Goal: Information Seeking & Learning: Learn about a topic

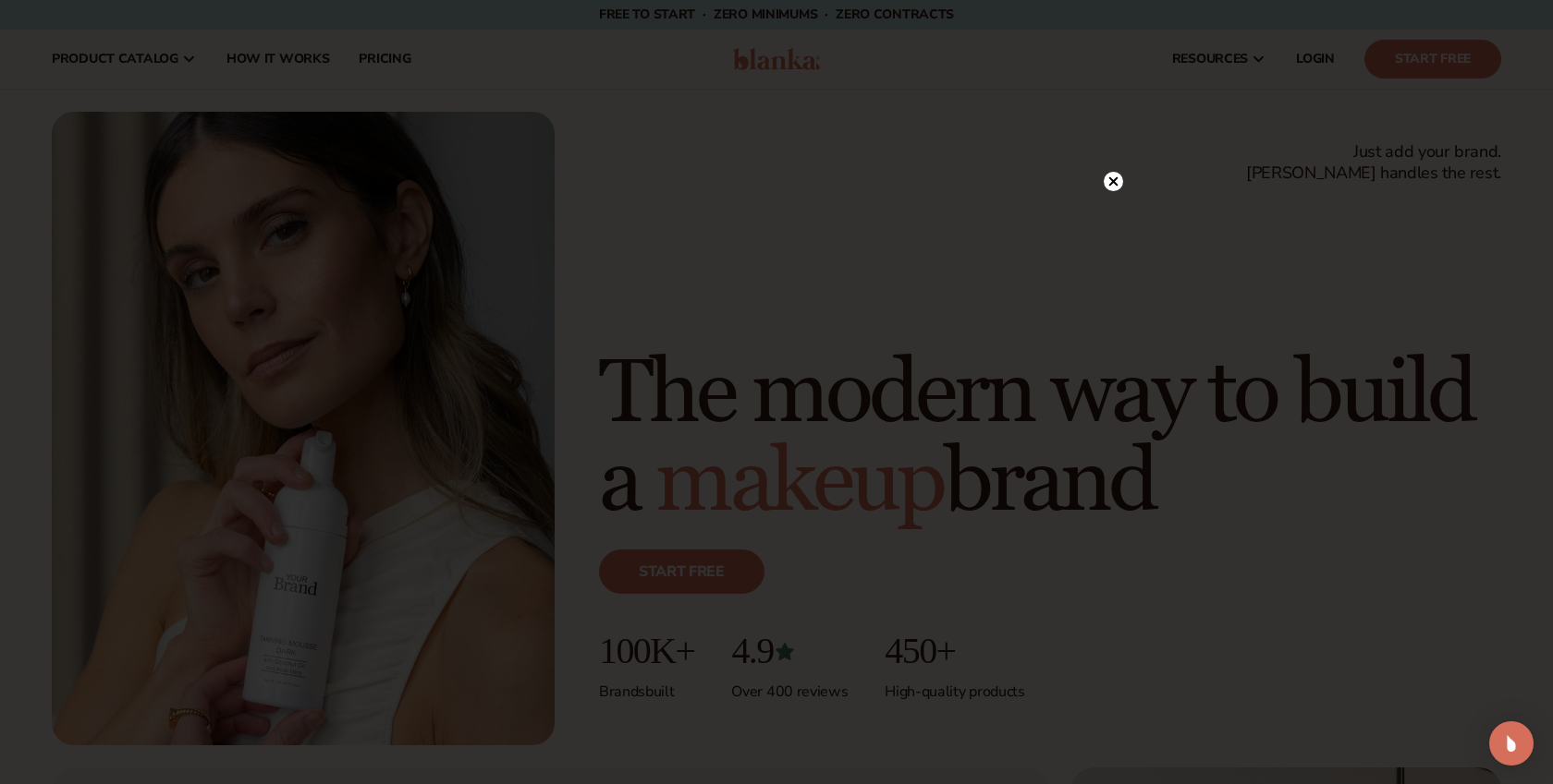
click at [1114, 173] on circle at bounding box center [1114, 181] width 20 height 20
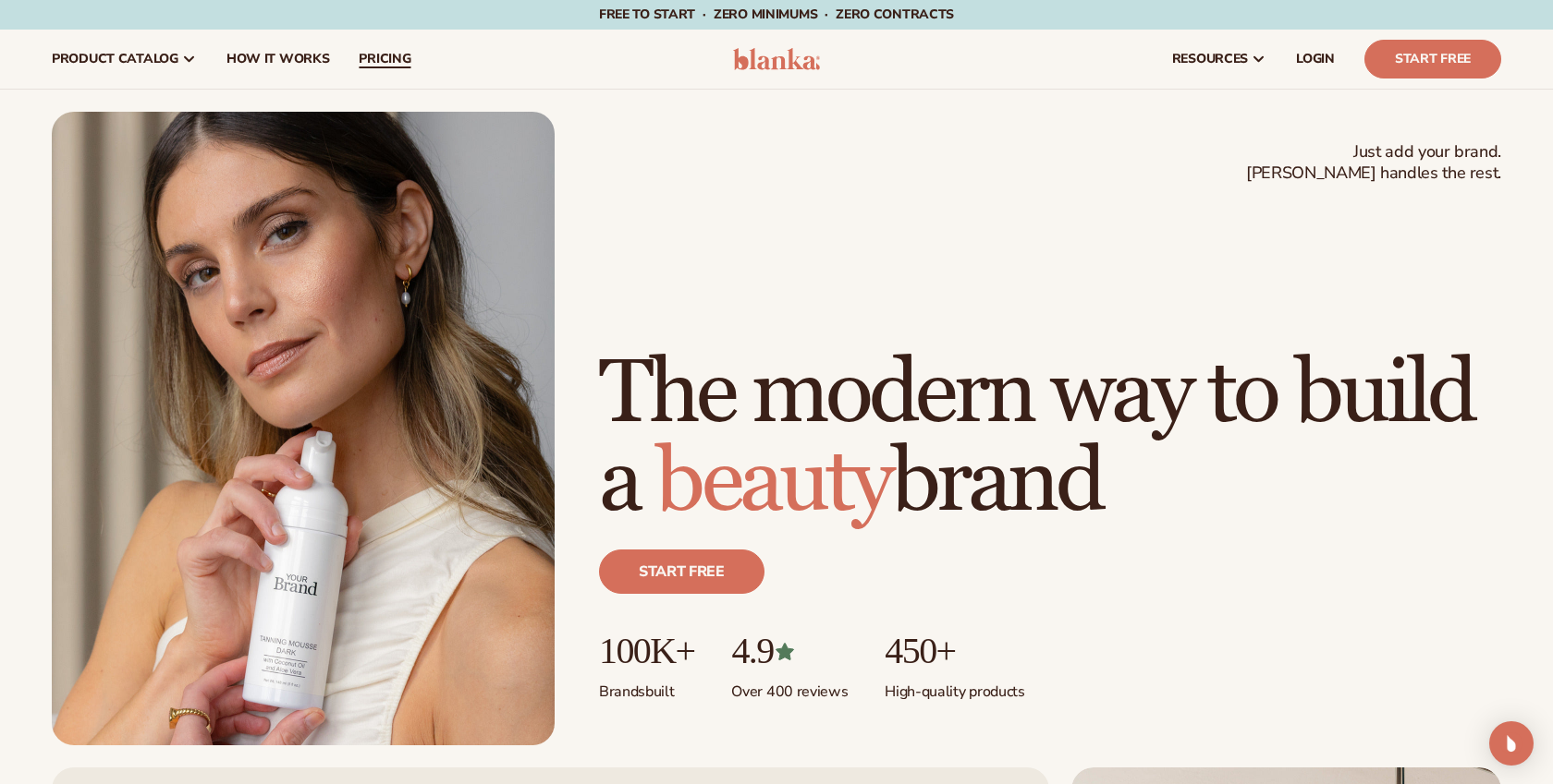
click at [393, 64] on span "pricing" at bounding box center [384, 59] width 51 height 15
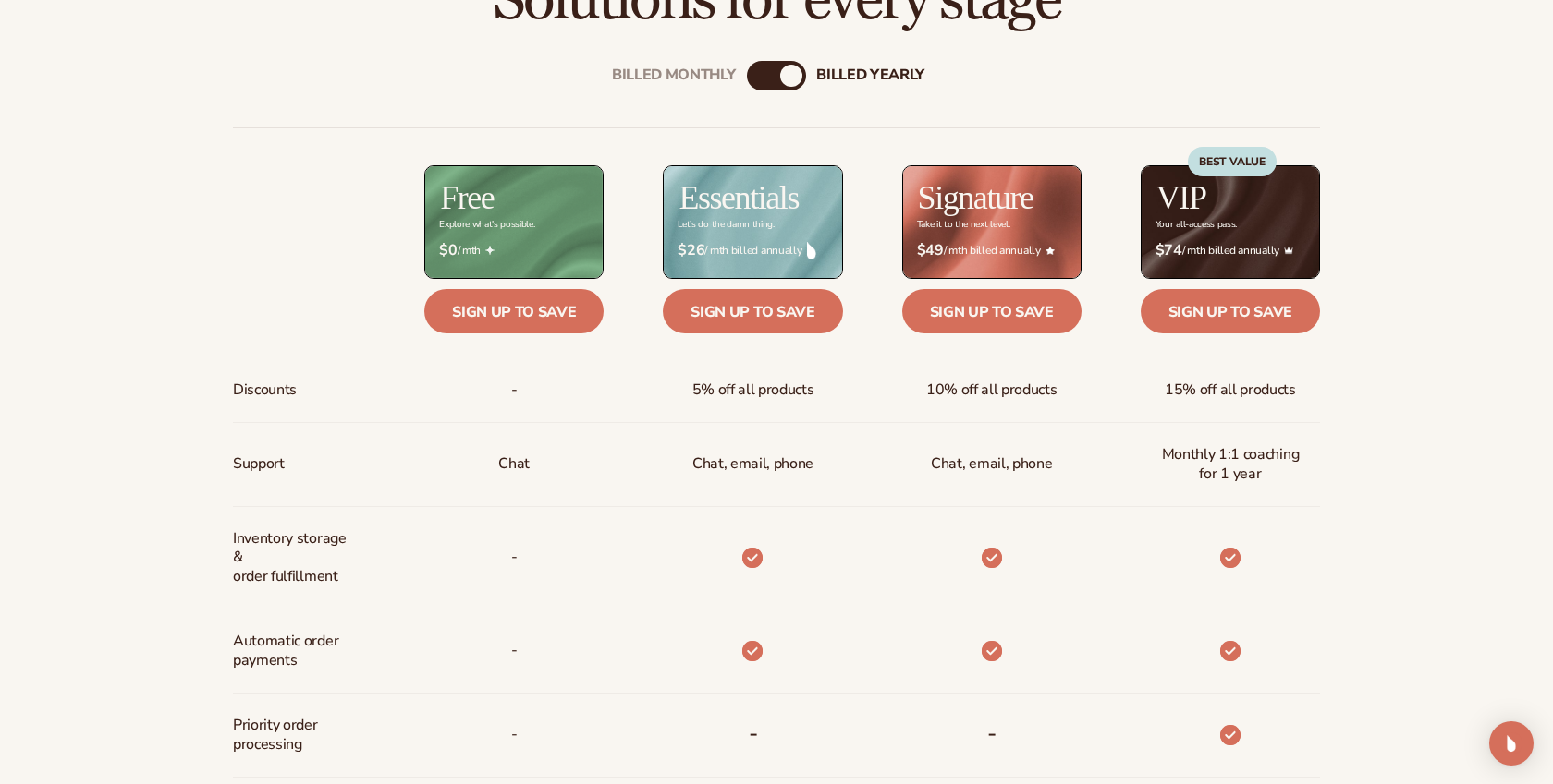
scroll to position [736, 0]
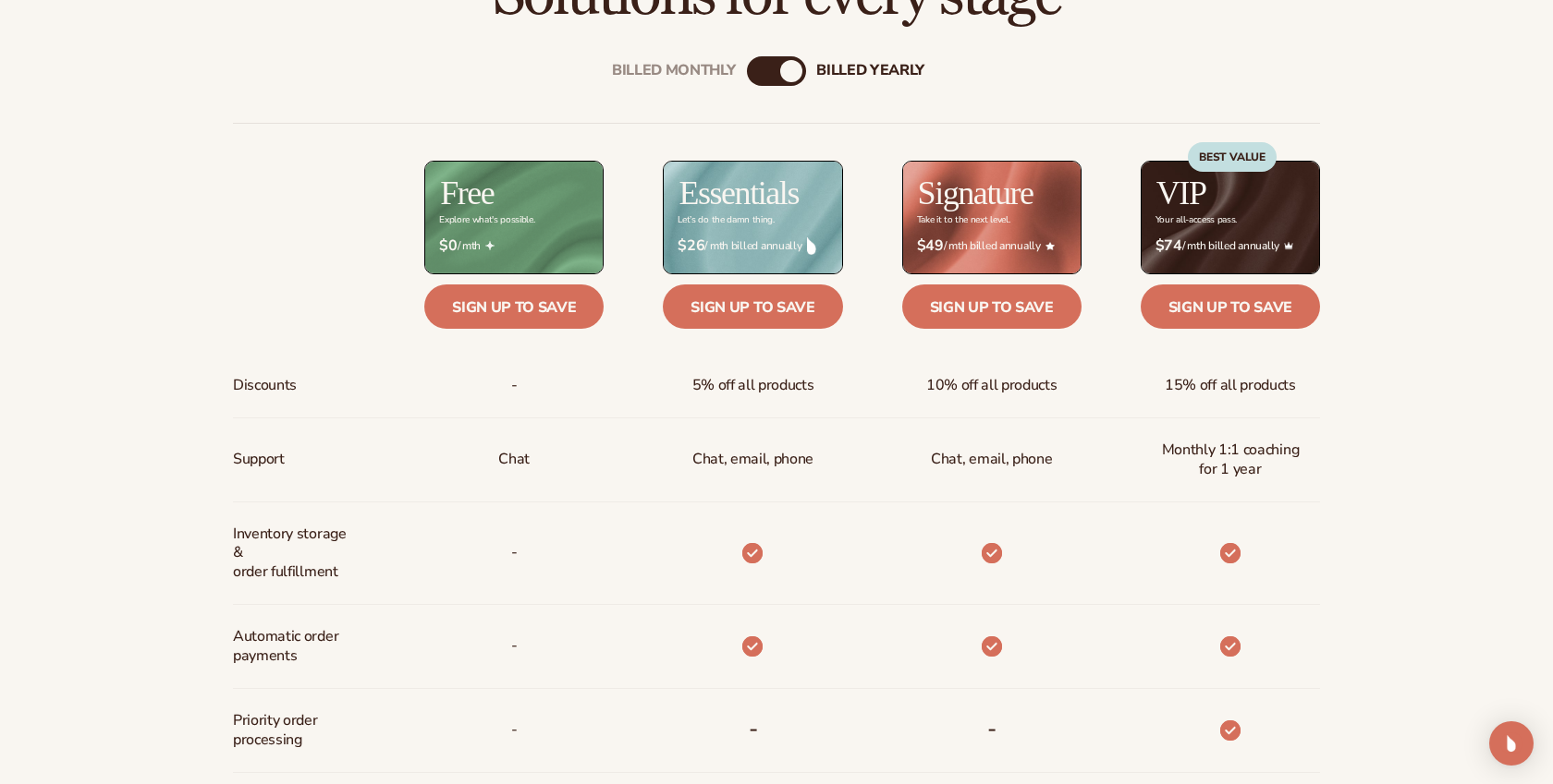
click at [769, 67] on div "Billed Monthly billed Yearly" at bounding box center [776, 71] width 59 height 30
click at [784, 72] on div "billed Yearly" at bounding box center [792, 71] width 22 height 22
drag, startPoint x: 784, startPoint y: 72, endPoint x: 716, endPoint y: 72, distance: 68.0
click at [747, 72] on div "Billed Monthly billed Yearly" at bounding box center [776, 71] width 59 height 30
click at [765, 72] on div "Billed Monthly" at bounding box center [758, 71] width 22 height 22
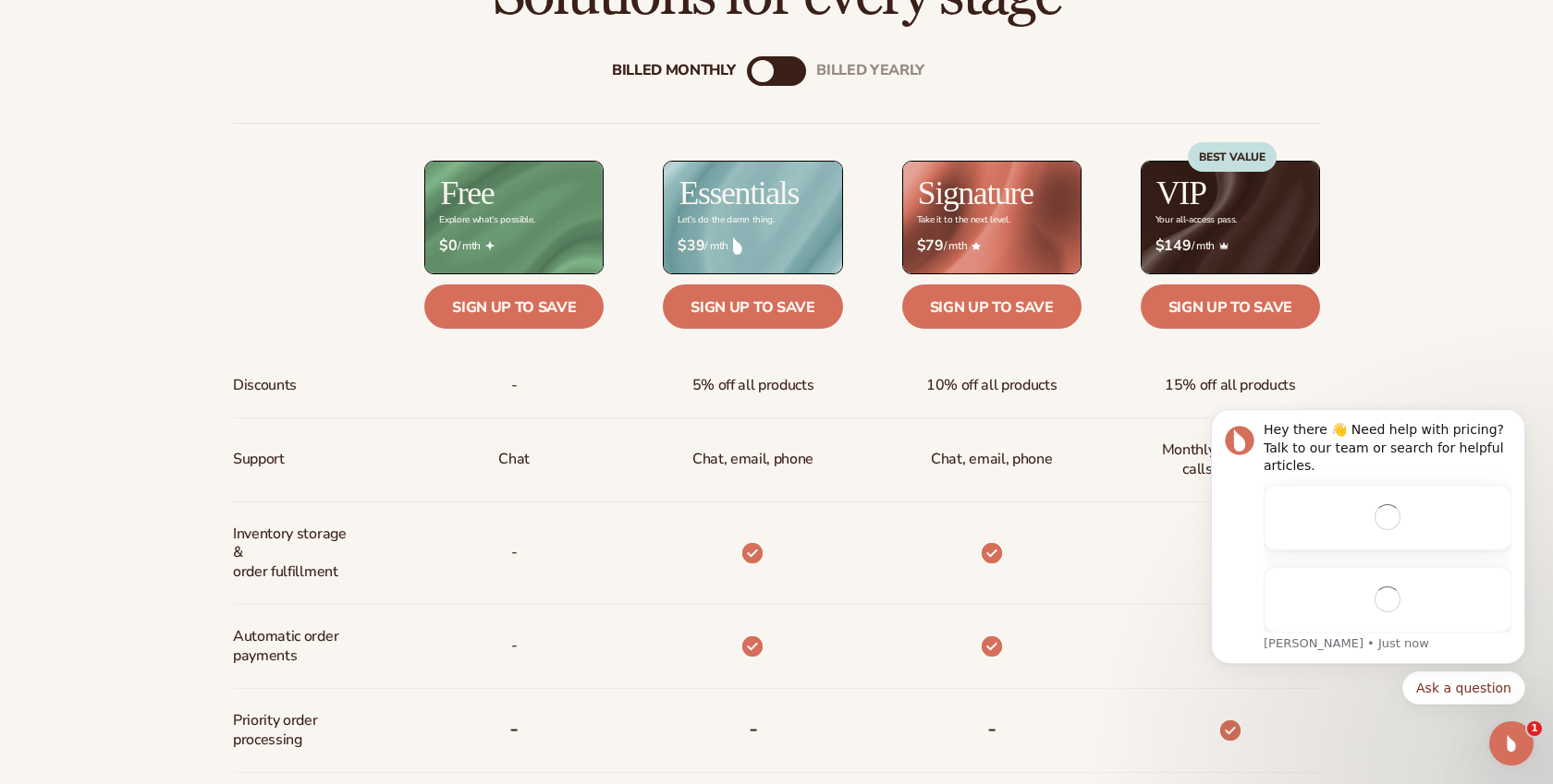
scroll to position [0, 0]
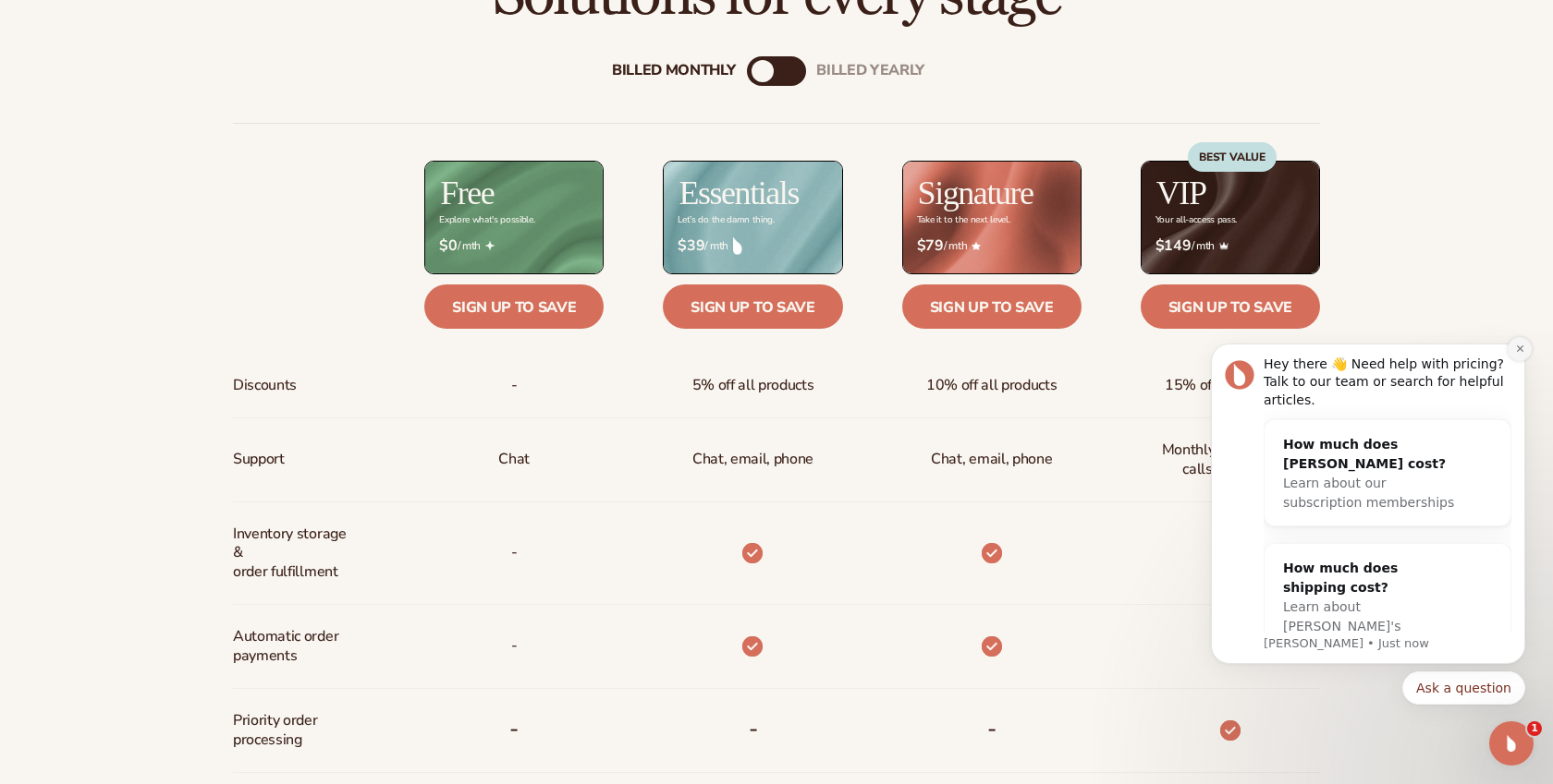
click at [1518, 350] on icon "Dismiss notification" at bounding box center [1519, 349] width 7 height 7
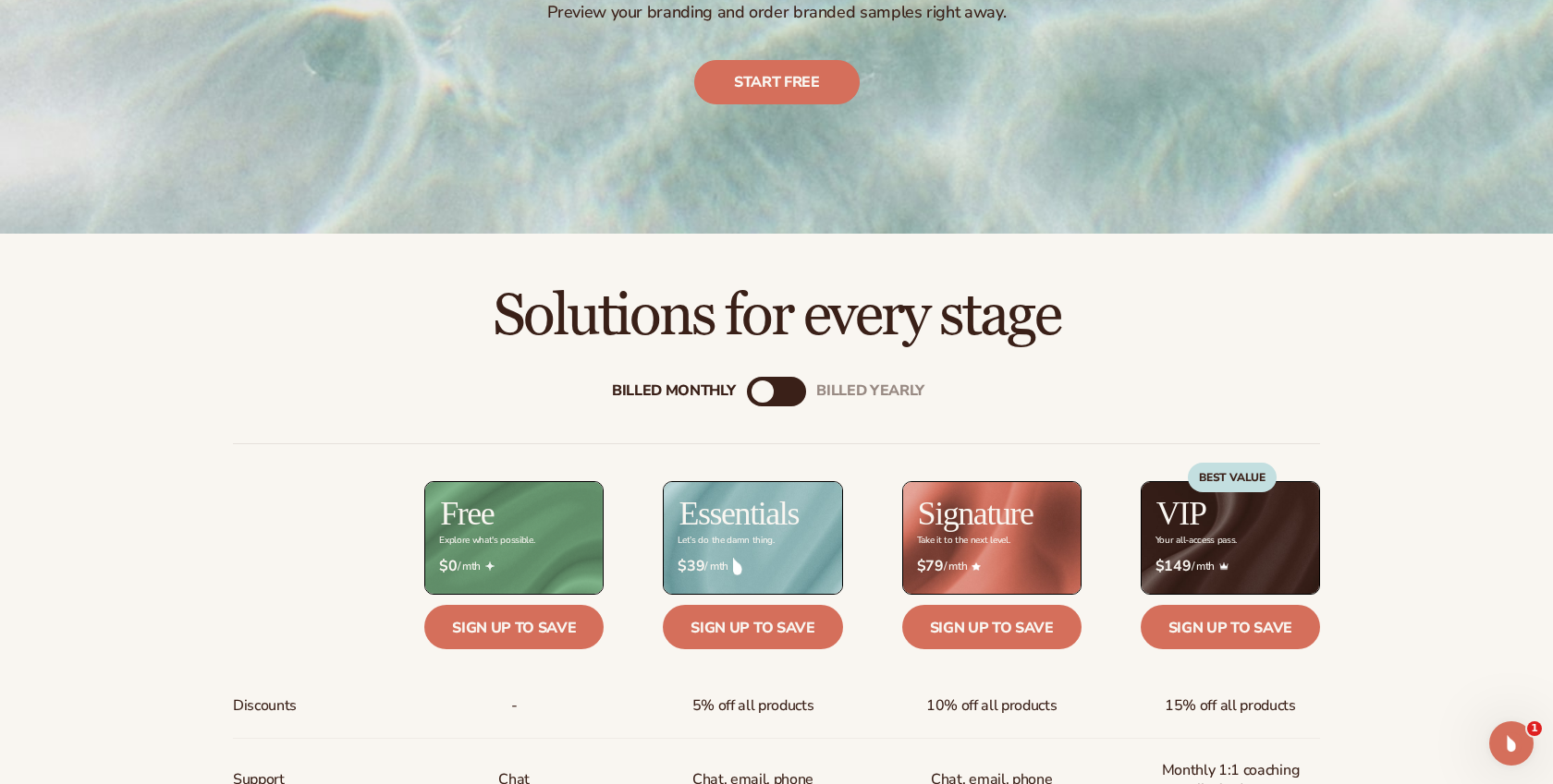
scroll to position [426, 0]
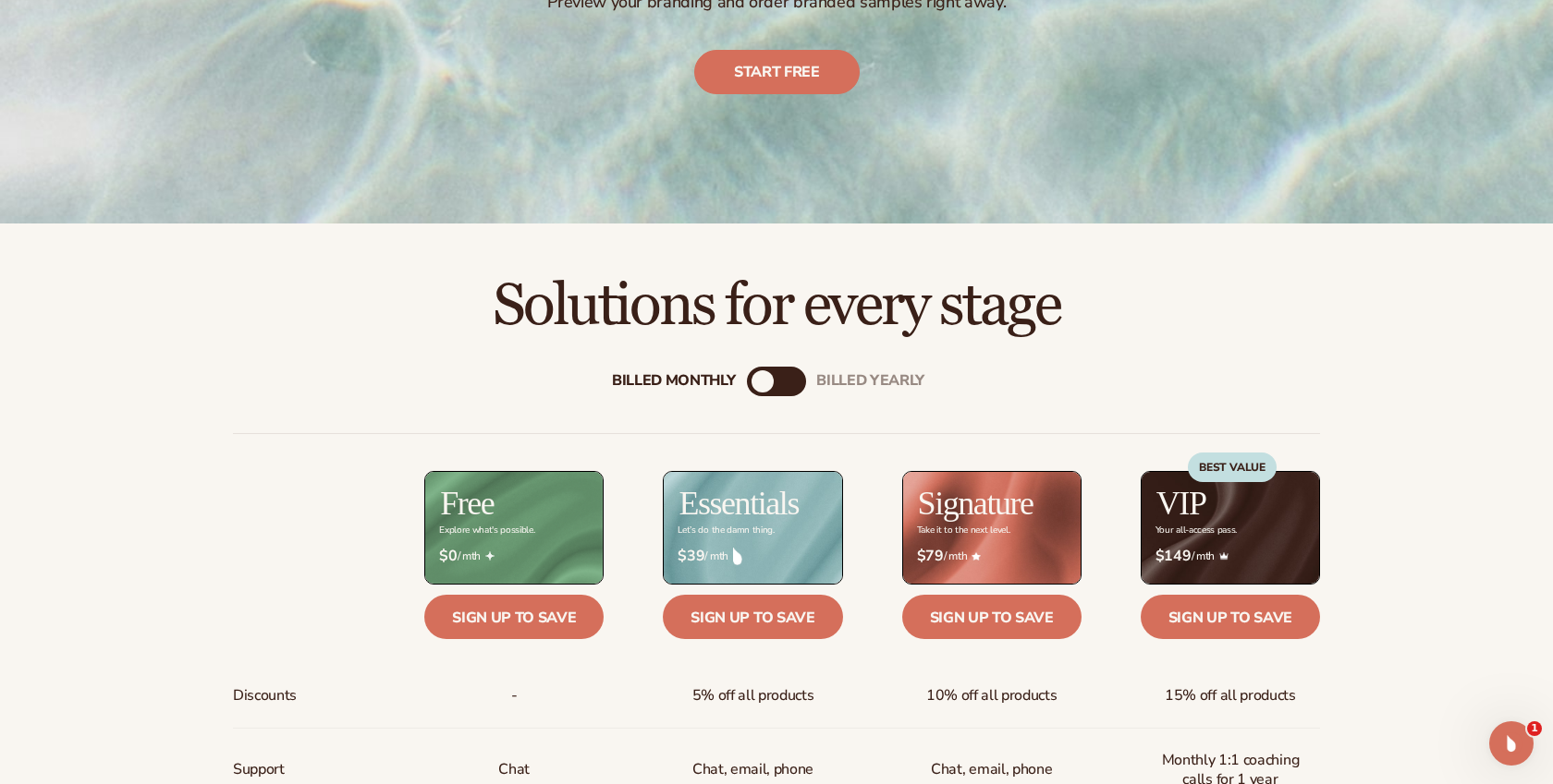
click at [780, 369] on div "Billed Monthly billed Yearly" at bounding box center [776, 382] width 59 height 30
click at [780, 377] on div "Billed Monthly billed Yearly" at bounding box center [776, 382] width 59 height 30
drag, startPoint x: 756, startPoint y: 384, endPoint x: 810, endPoint y: 385, distance: 54.0
click at [788, 384] on div "billed Yearly" at bounding box center [795, 381] width 22 height 22
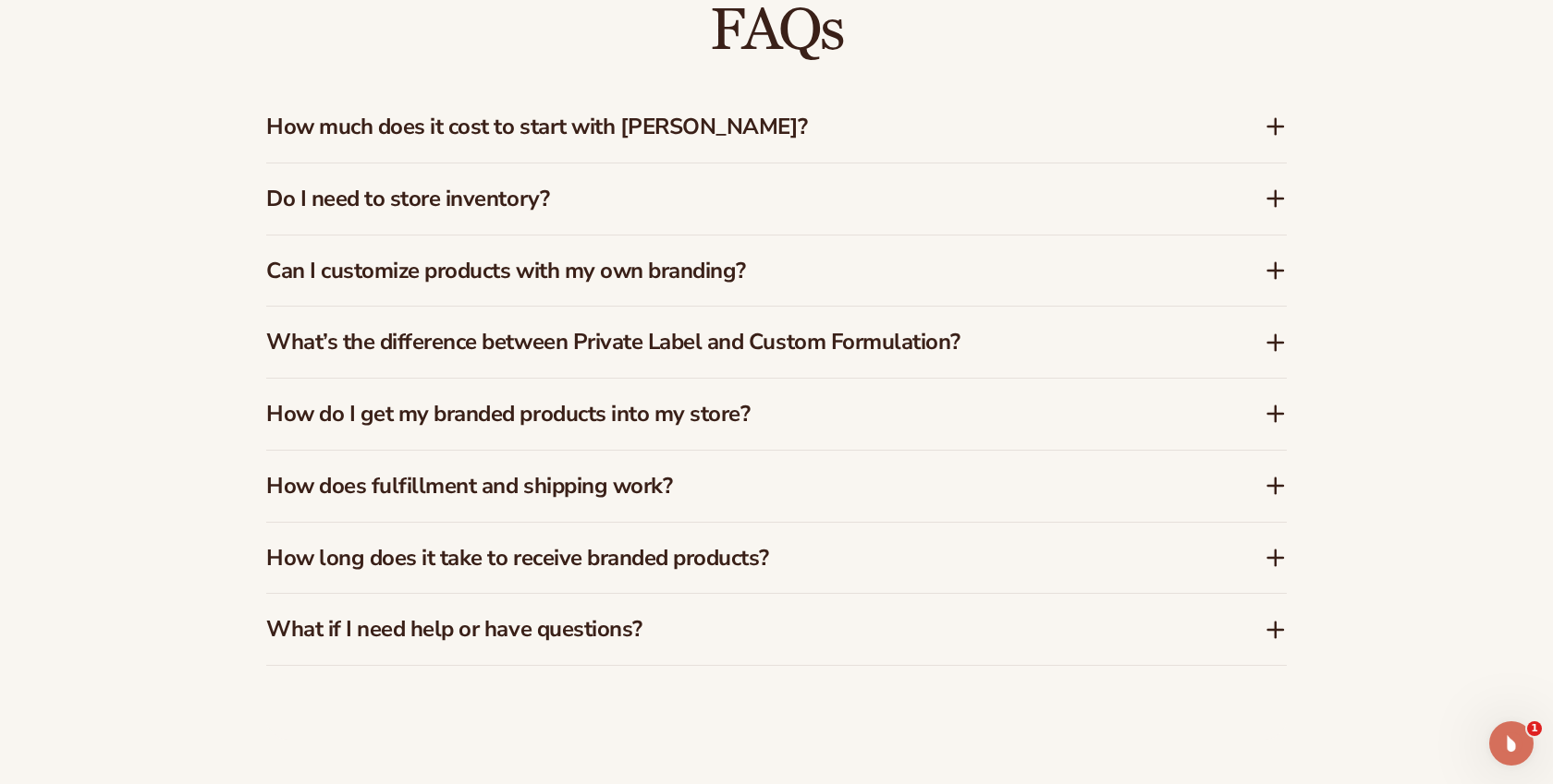
scroll to position [2872, 0]
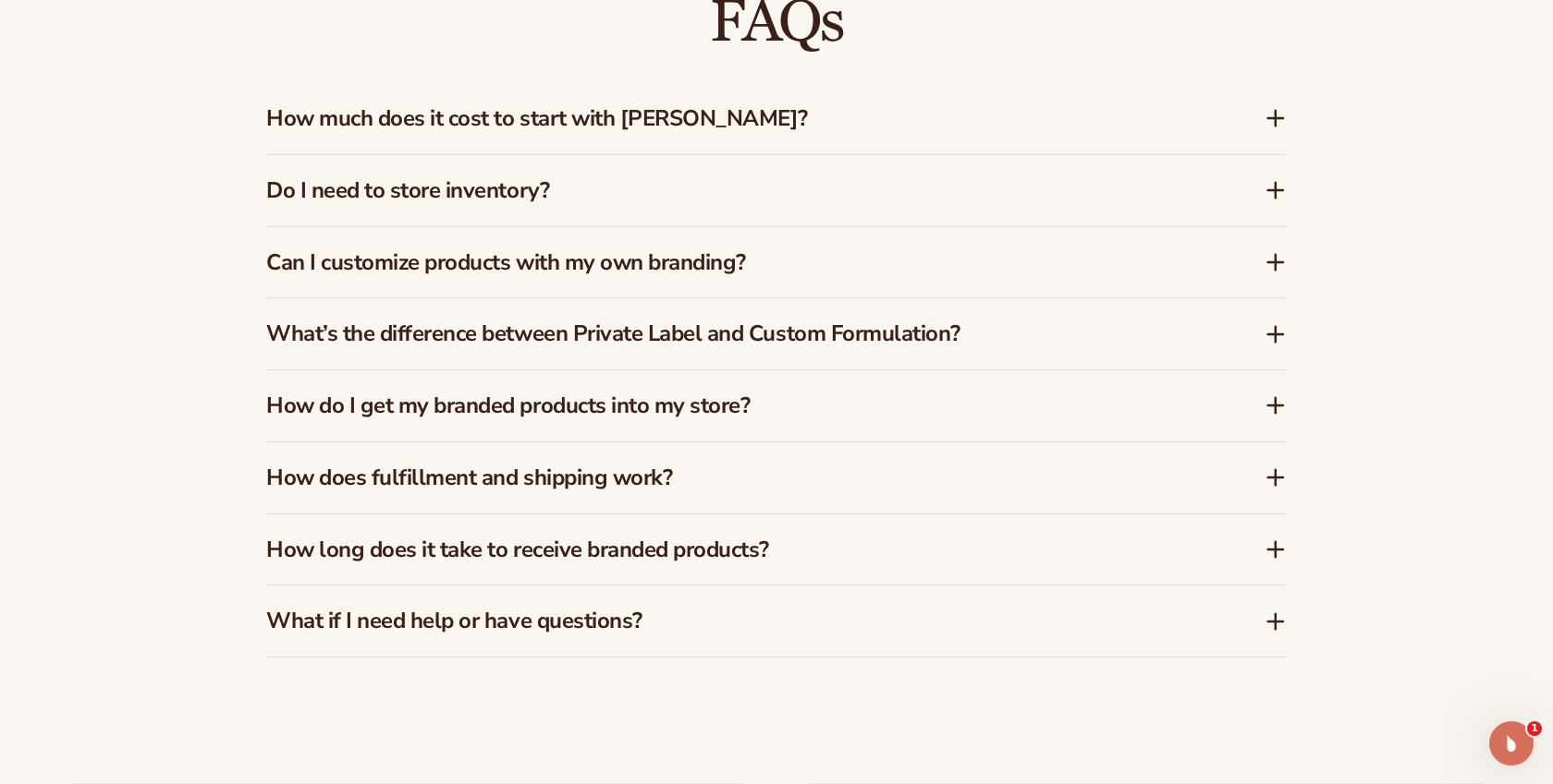
click at [376, 487] on h3 "How does fulfillment and shipping work?" at bounding box center [738, 478] width 943 height 27
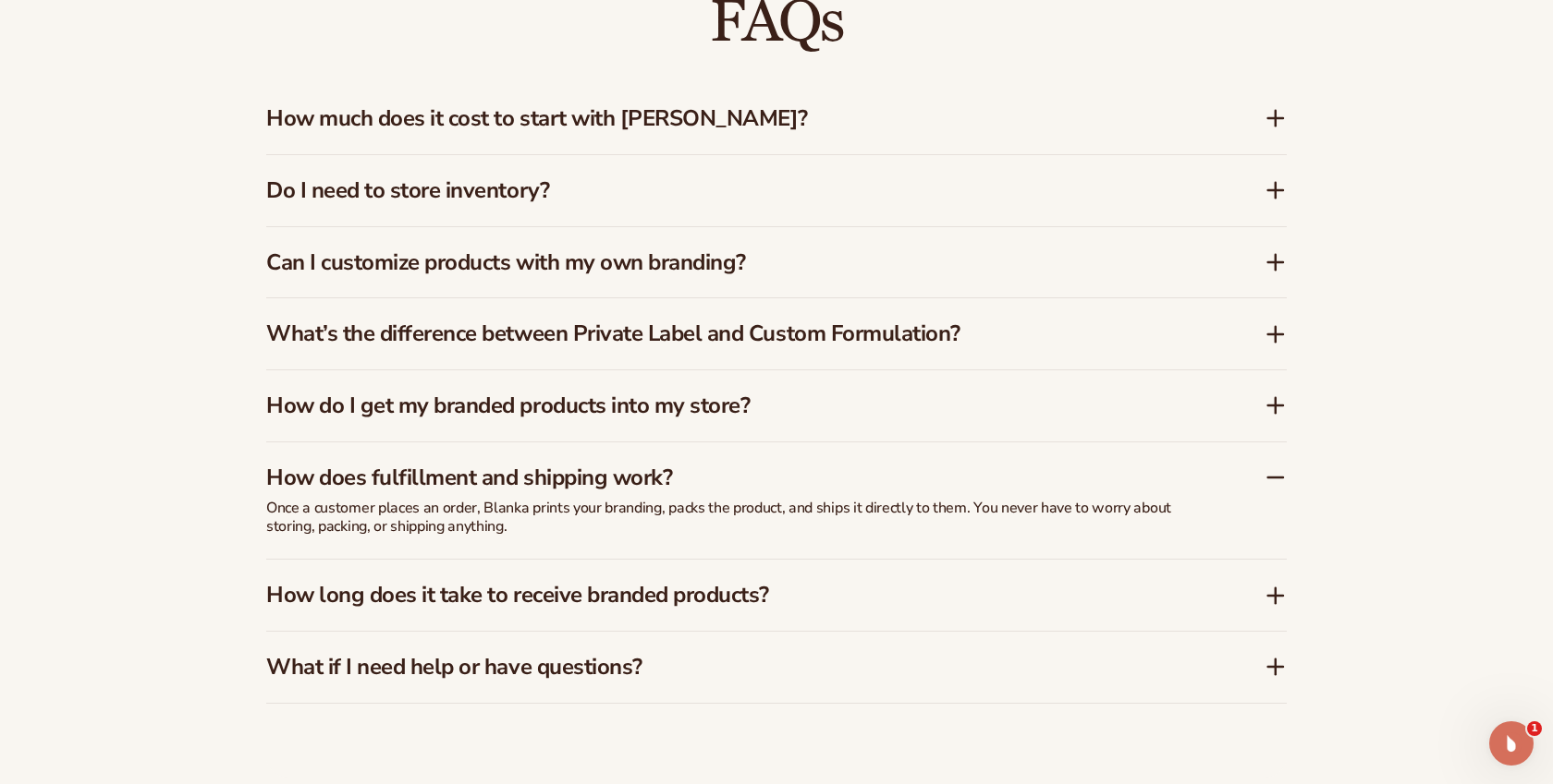
click at [376, 487] on h3 "How does fulfillment and shipping work?" at bounding box center [738, 478] width 943 height 27
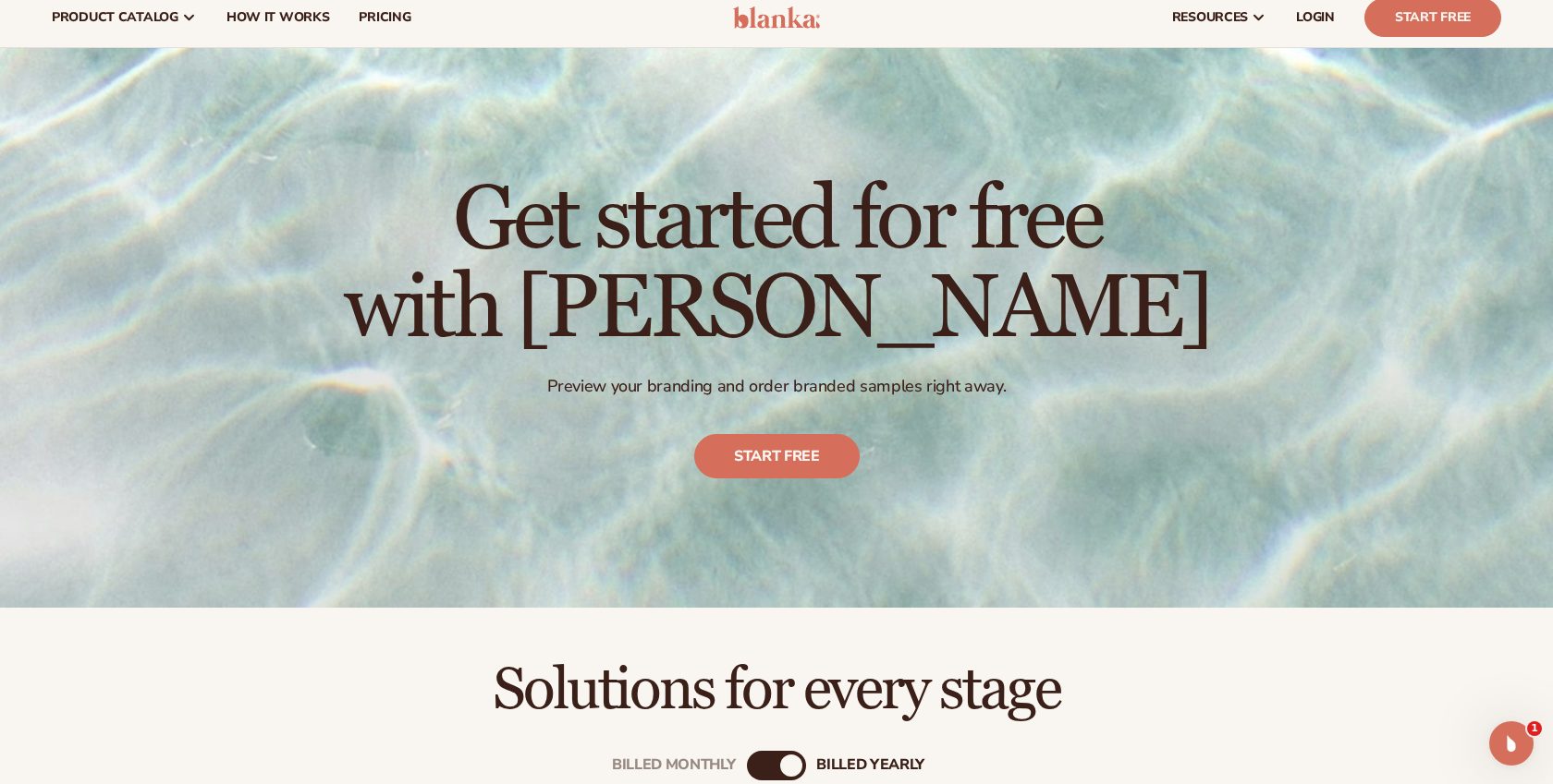
scroll to position [0, 0]
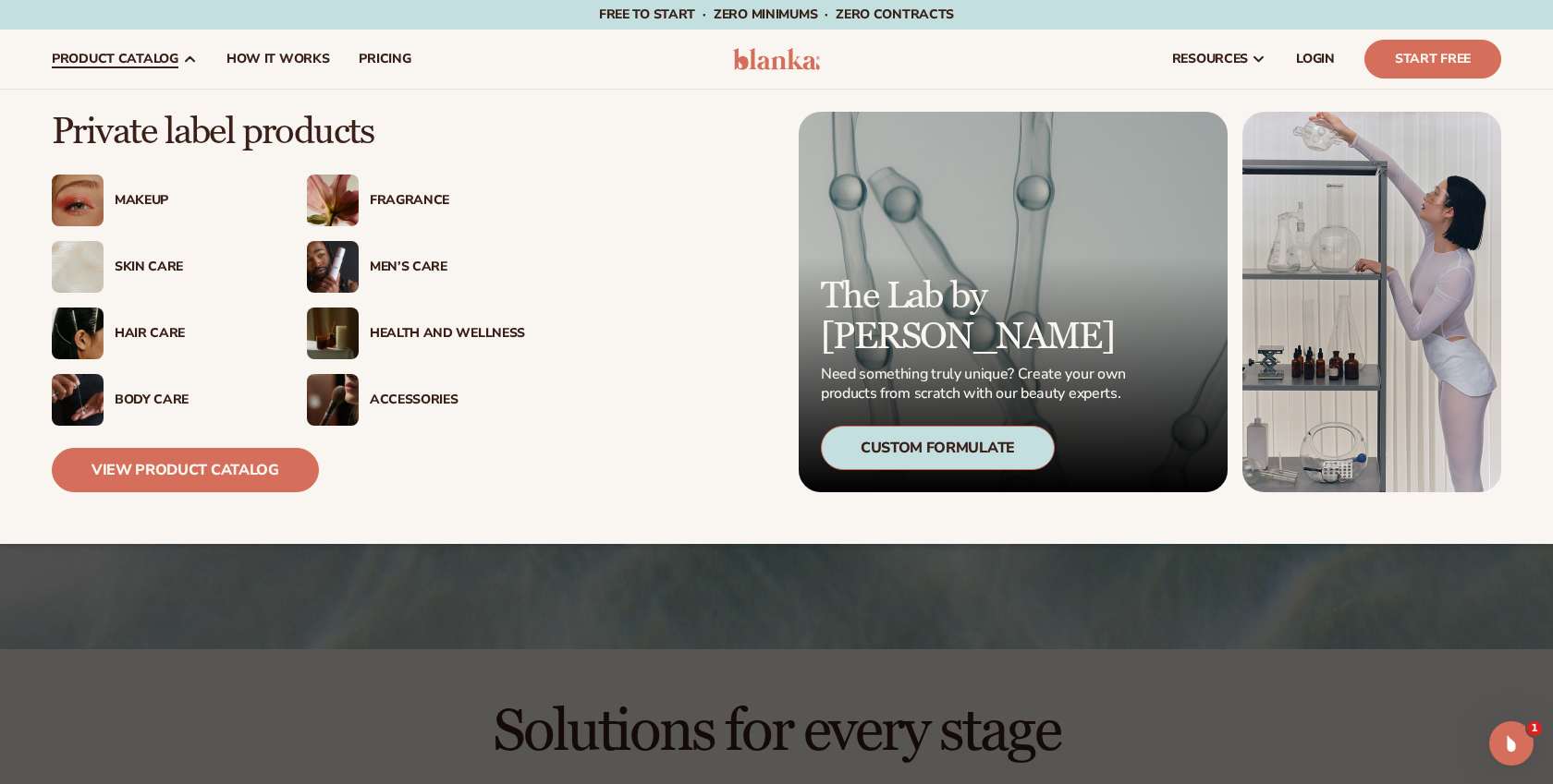
click at [415, 265] on div "Men’s Care" at bounding box center [448, 267] width 155 height 16
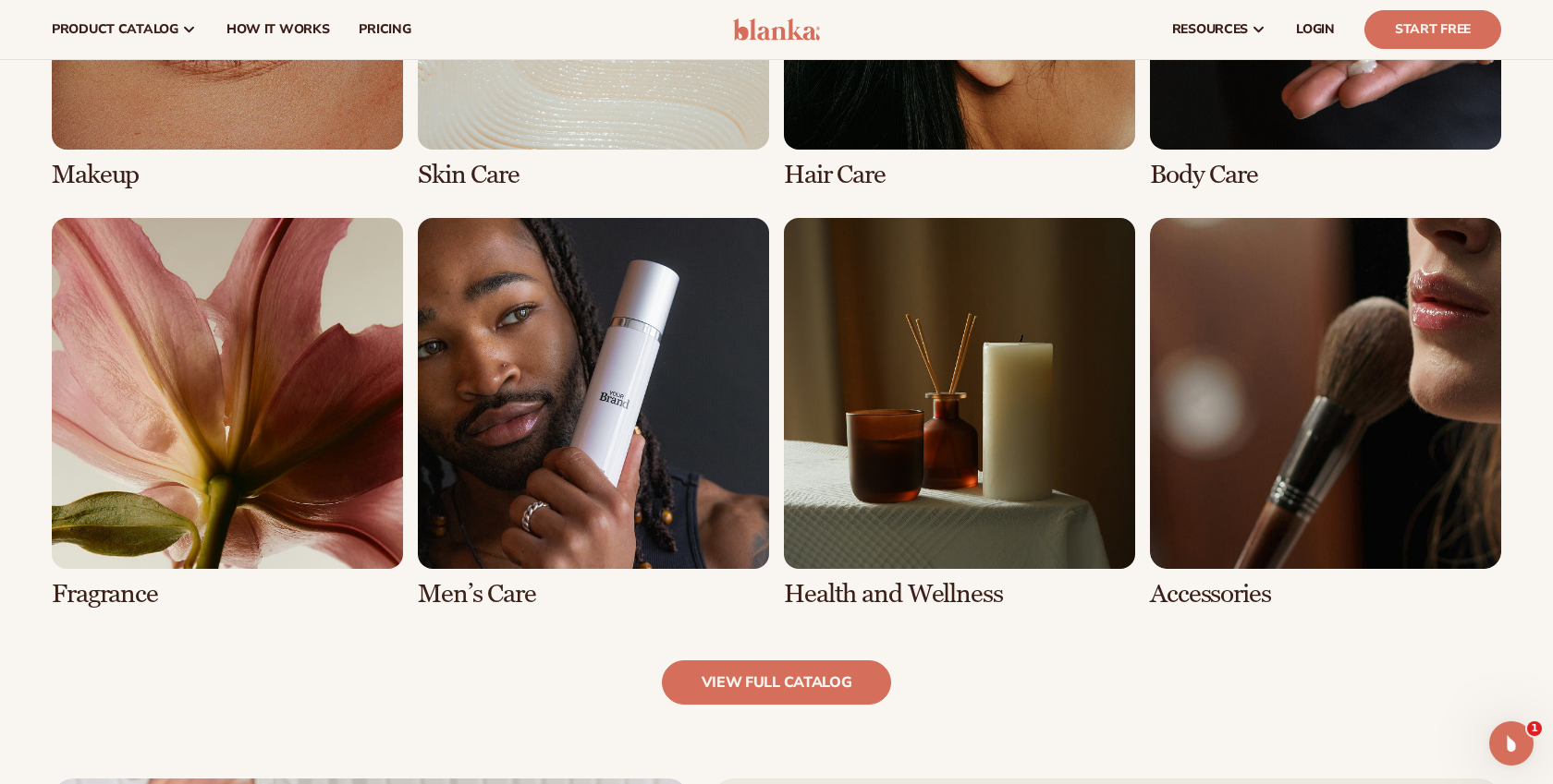
scroll to position [1583, 0]
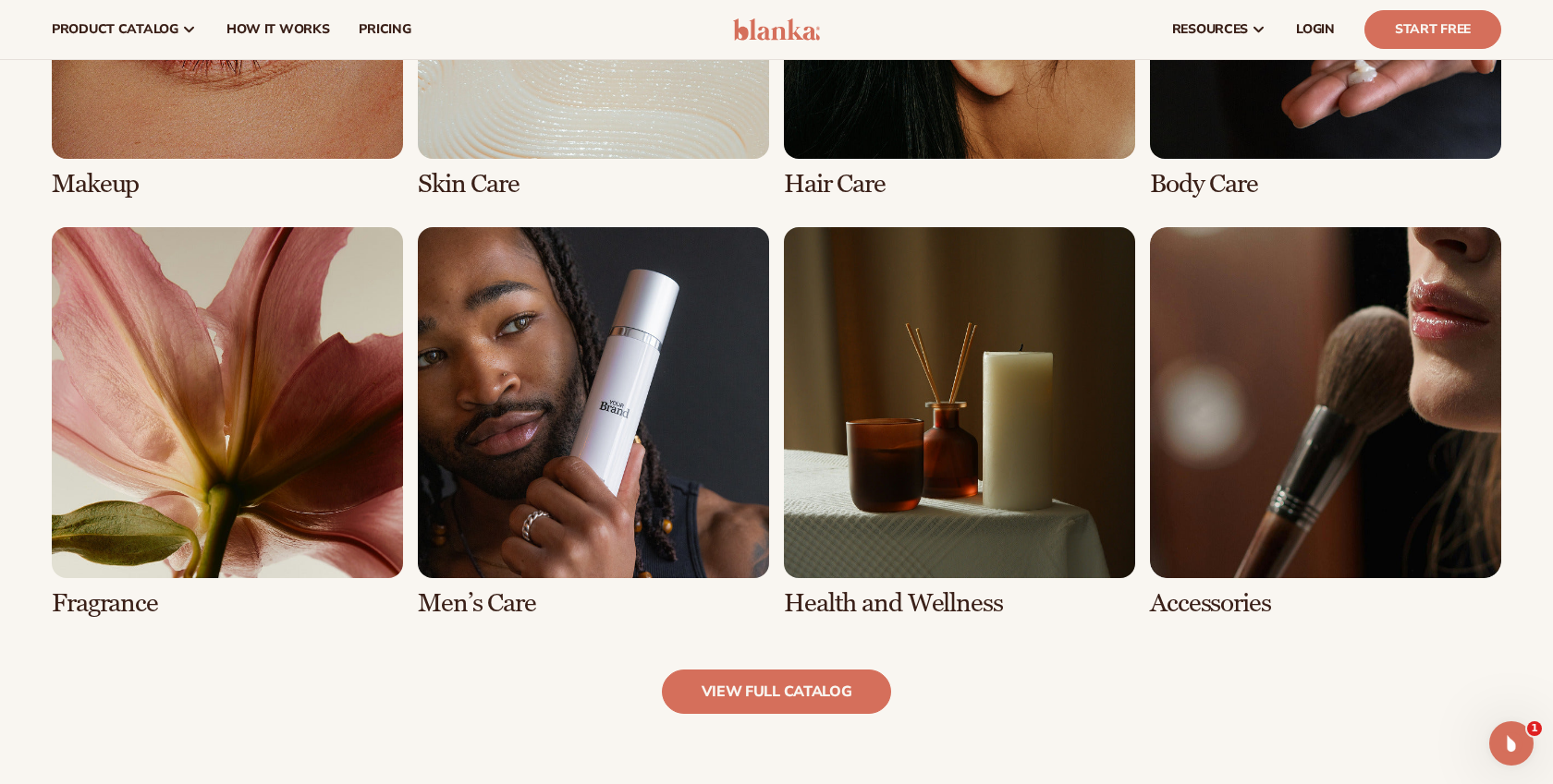
click at [850, 477] on link "7 / 8" at bounding box center [959, 422] width 352 height 391
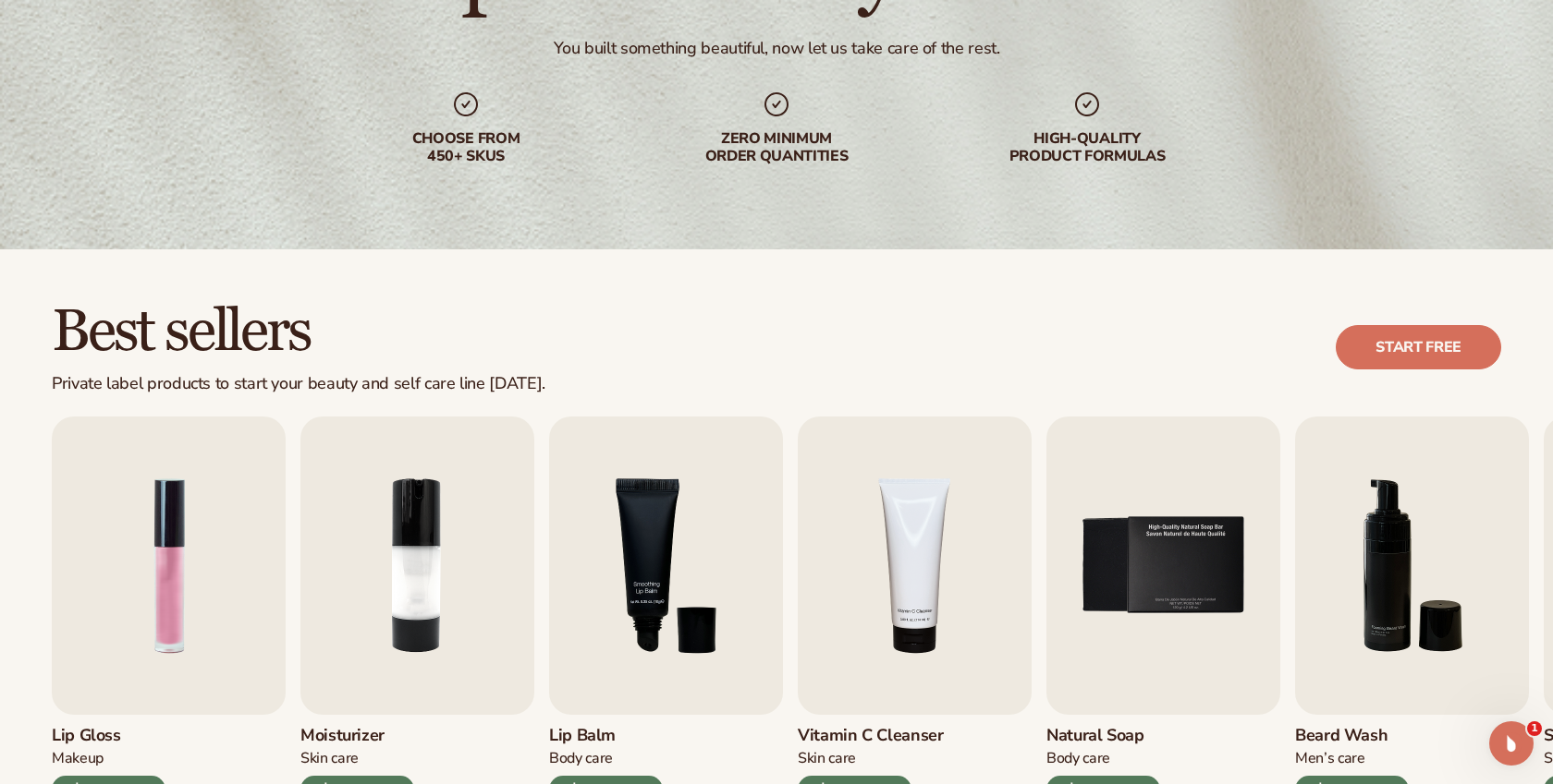
scroll to position [249, 0]
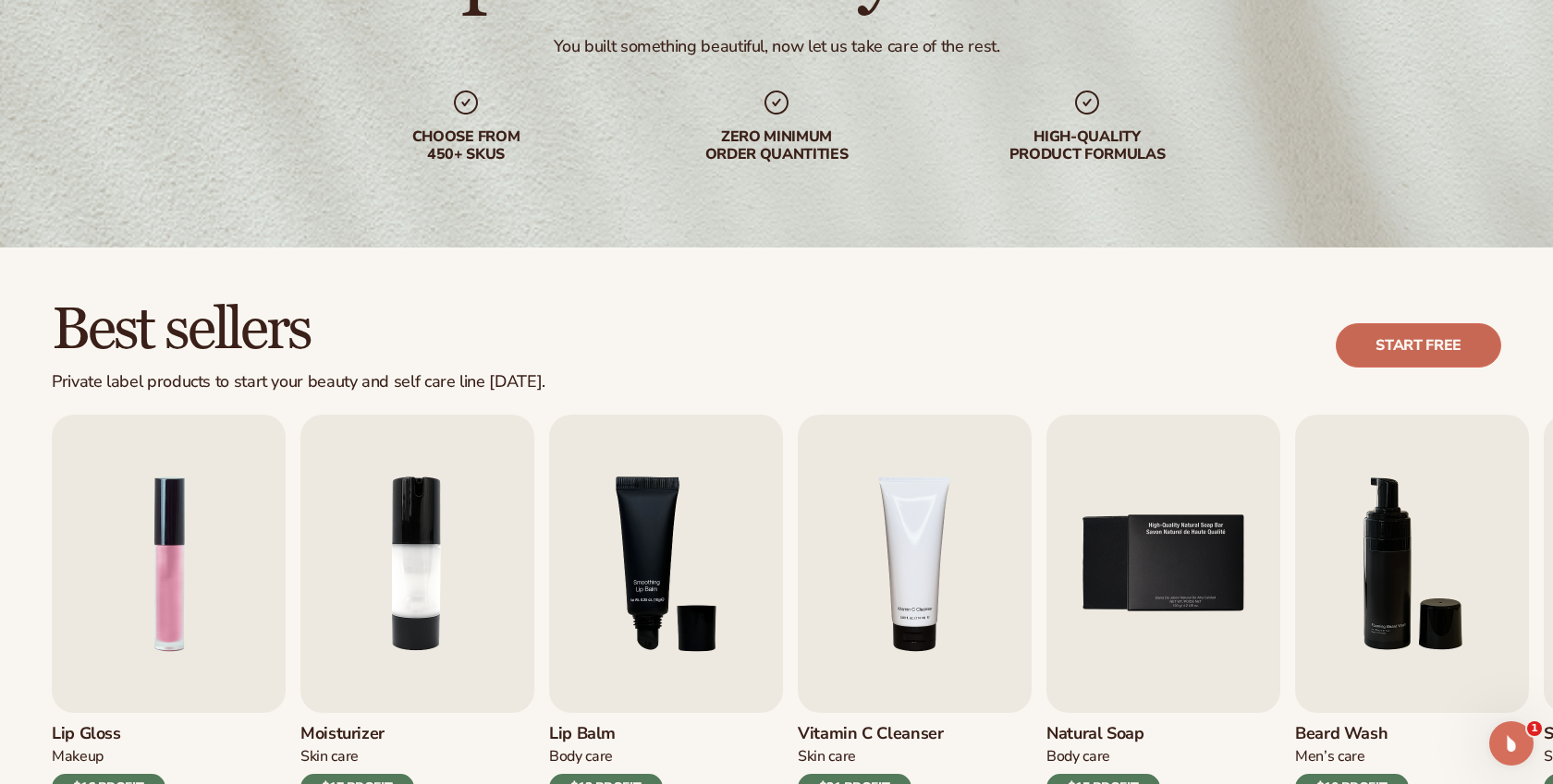
click at [1394, 330] on link "Start free" at bounding box center [1418, 345] width 165 height 44
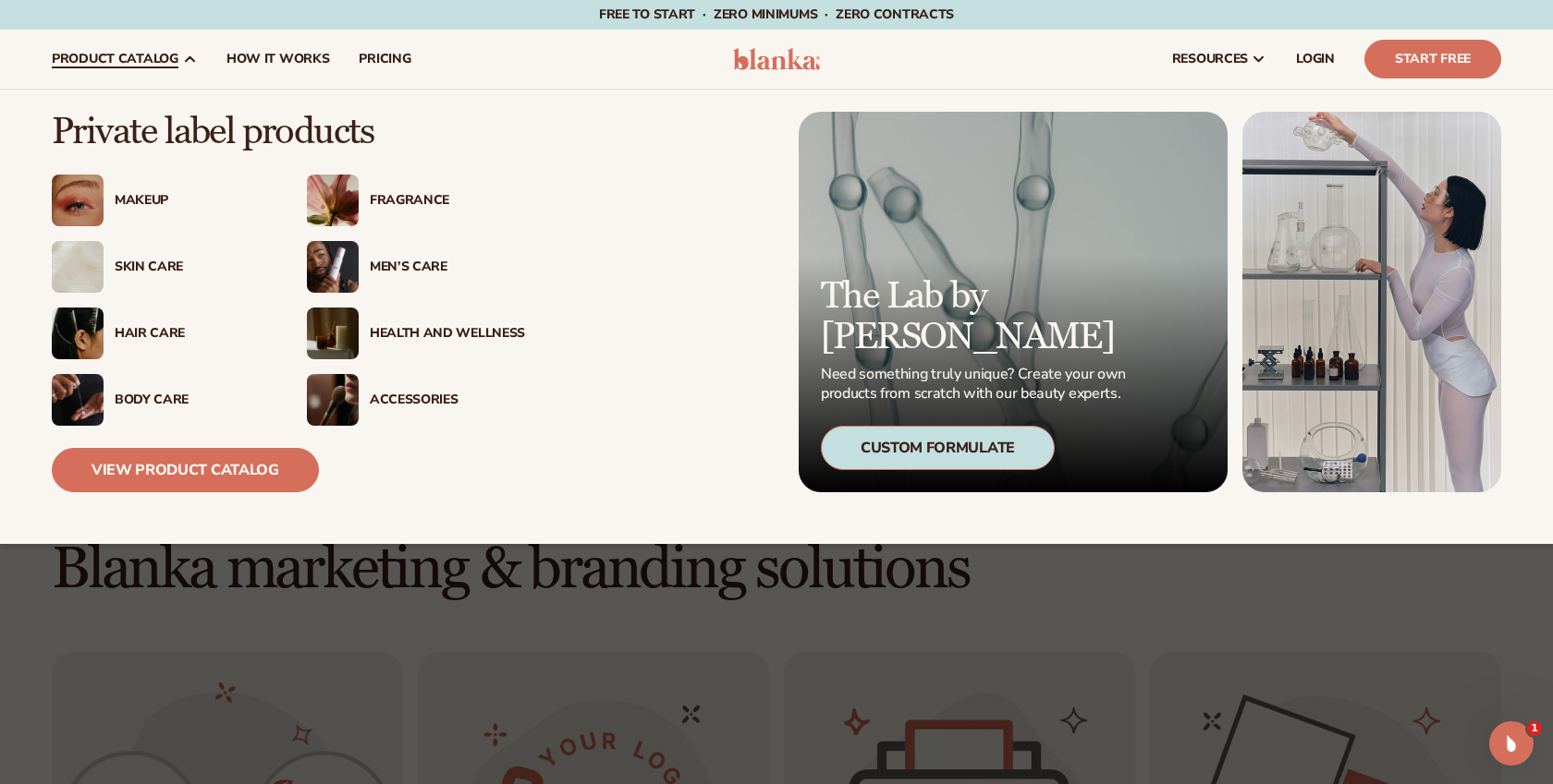
click at [357, 390] on img at bounding box center [332, 399] width 51 height 51
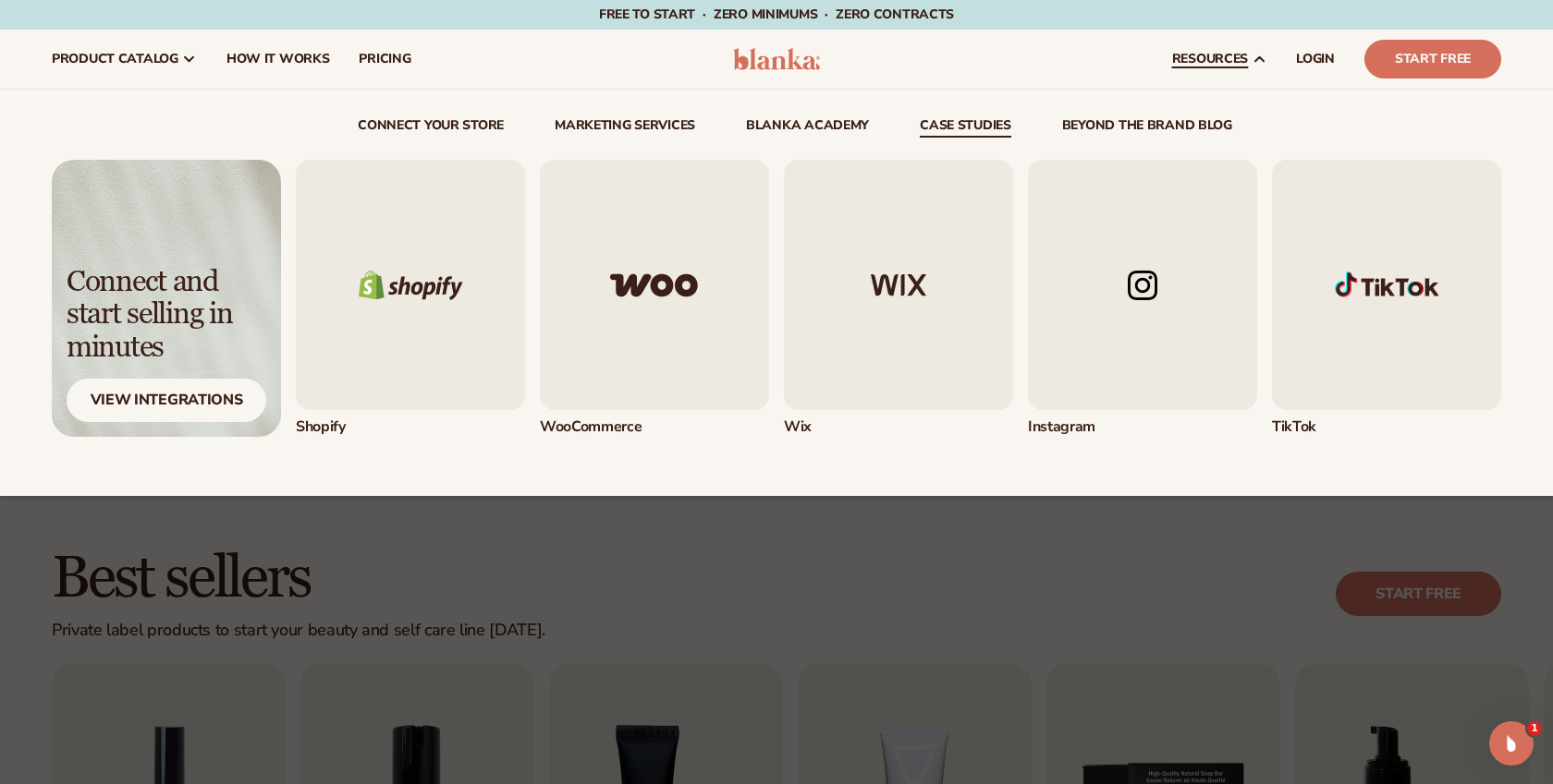
click at [985, 134] on link "case studies" at bounding box center [966, 129] width 92 height 19
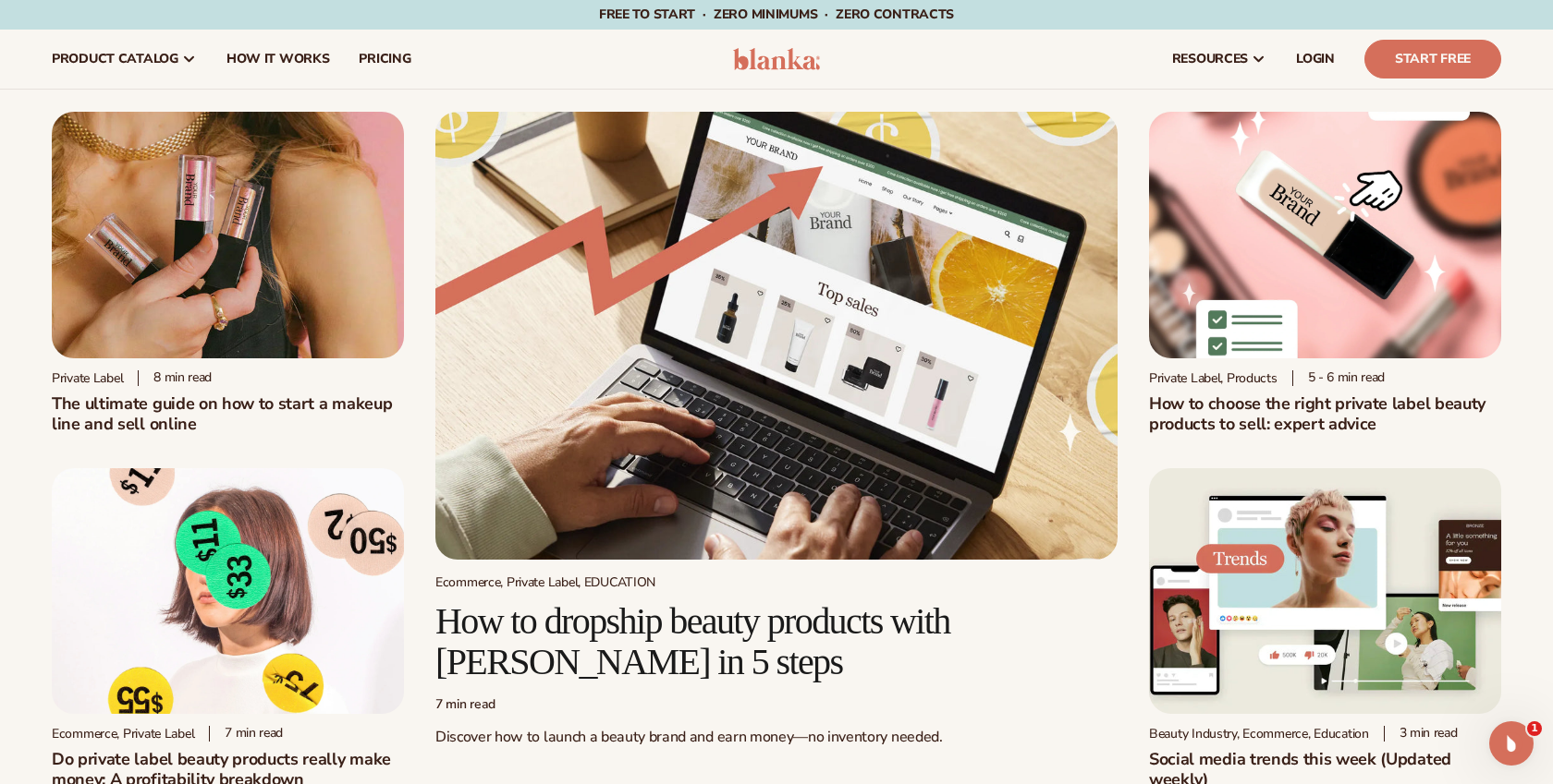
click at [776, 55] on img at bounding box center [777, 59] width 88 height 22
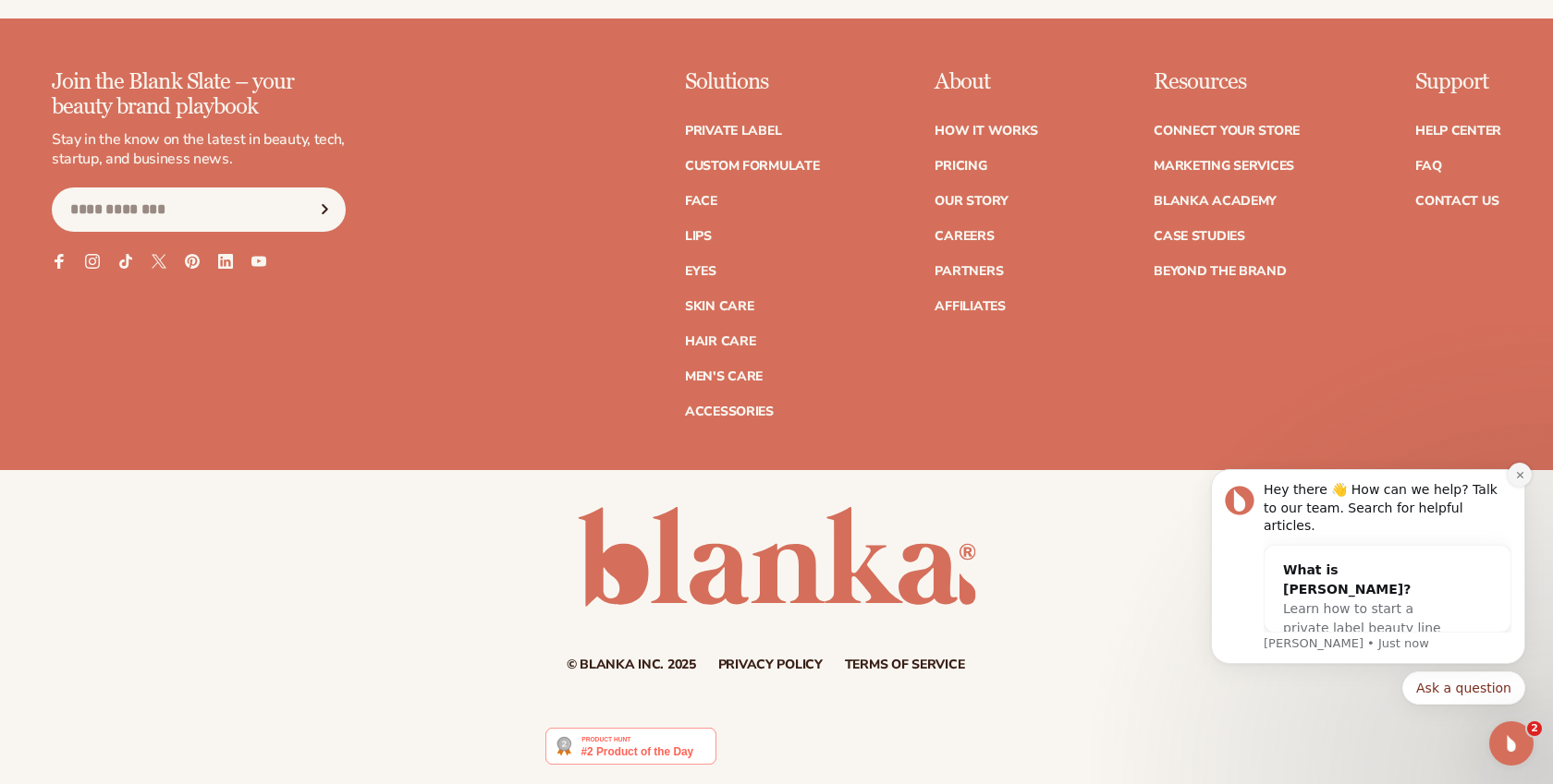
click at [1517, 480] on icon "Dismiss notification" at bounding box center [1520, 475] width 10 height 10
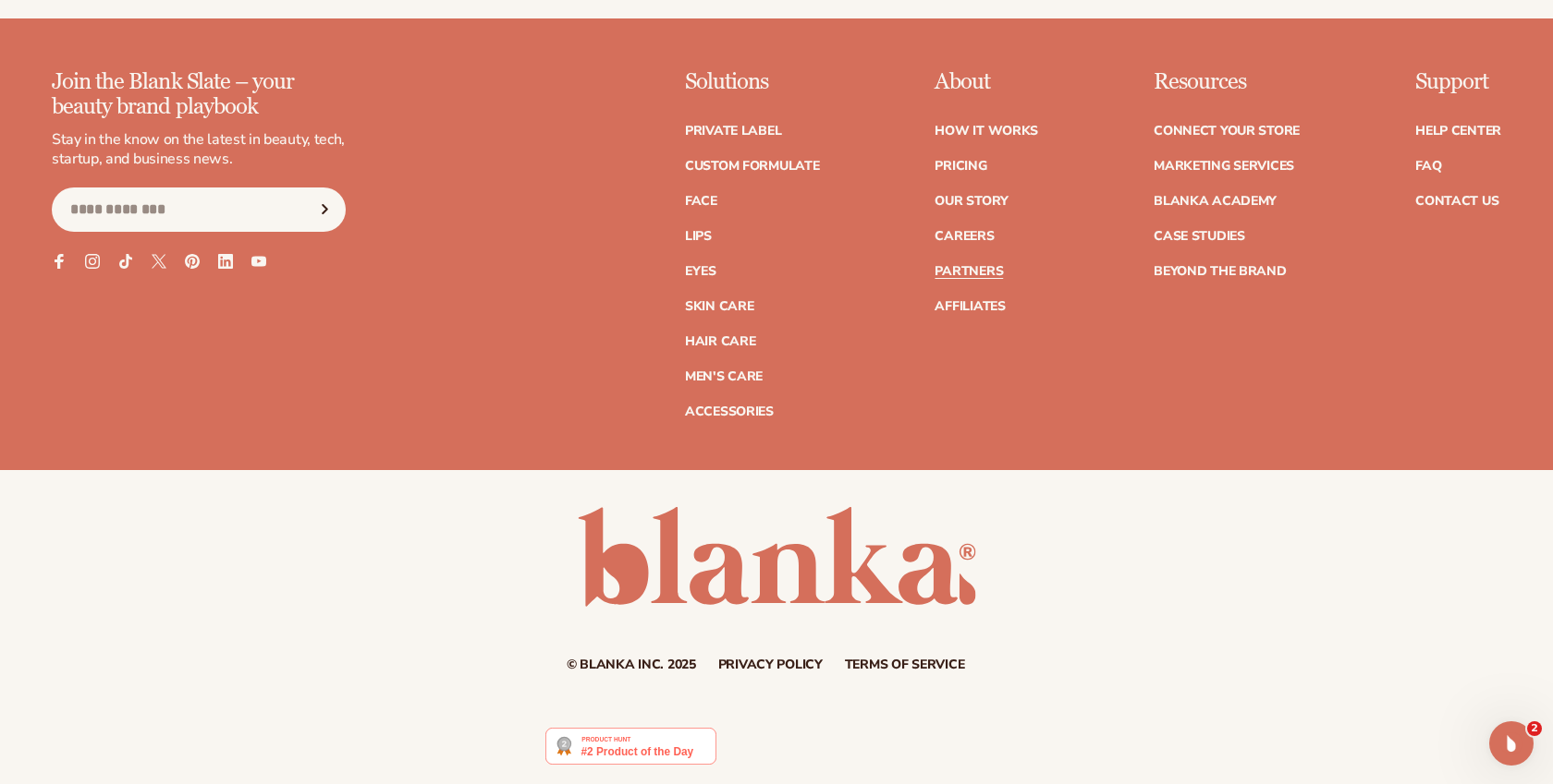
click at [977, 272] on link "Partners" at bounding box center [969, 272] width 68 height 13
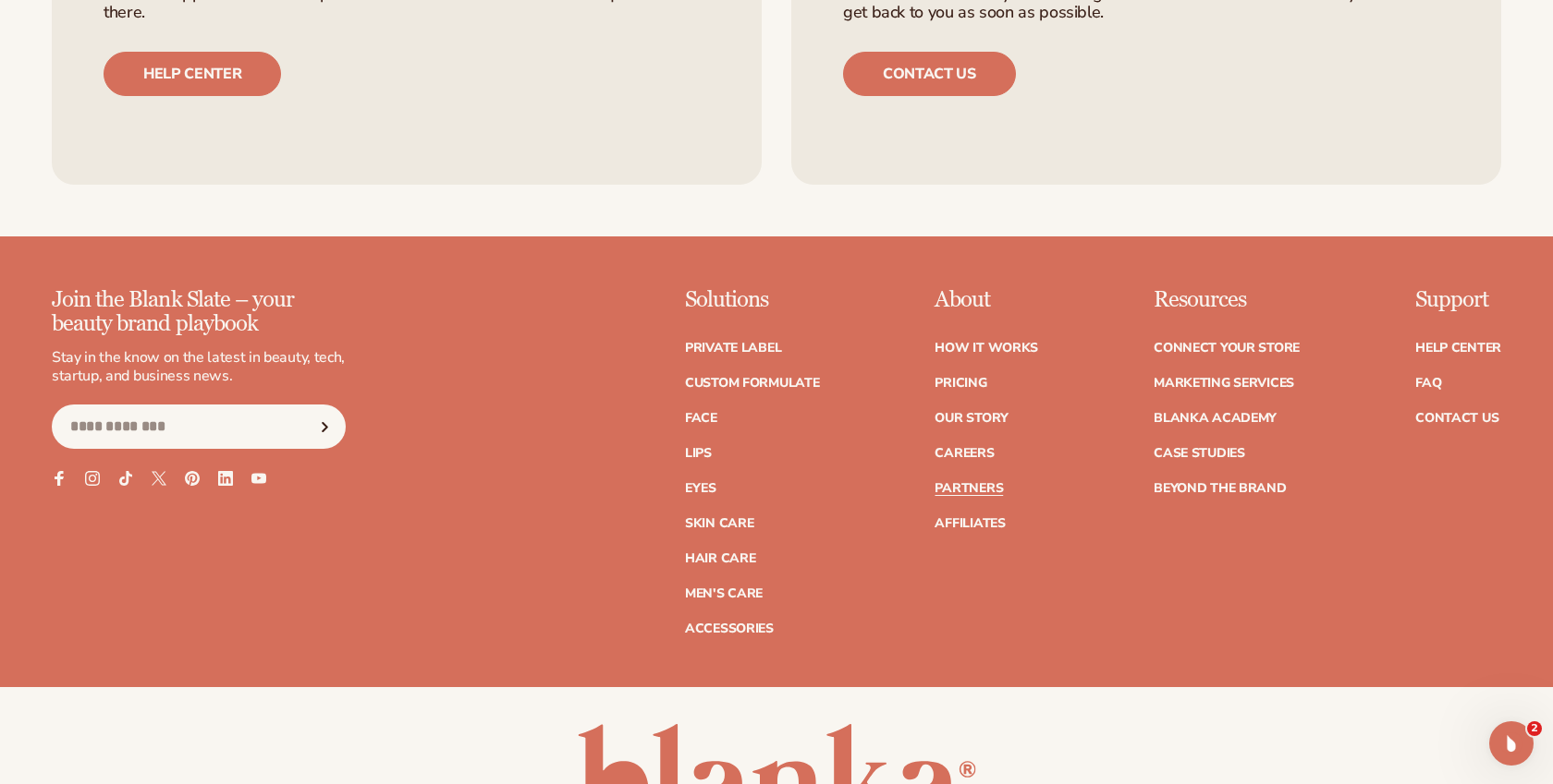
scroll to position [3223, 0]
click at [473, 90] on div "Have questions? Get fast support from our Help Center – we answer a lot of comm…" at bounding box center [406, 10] width 710 height 348
